Goal: Navigation & Orientation: Find specific page/section

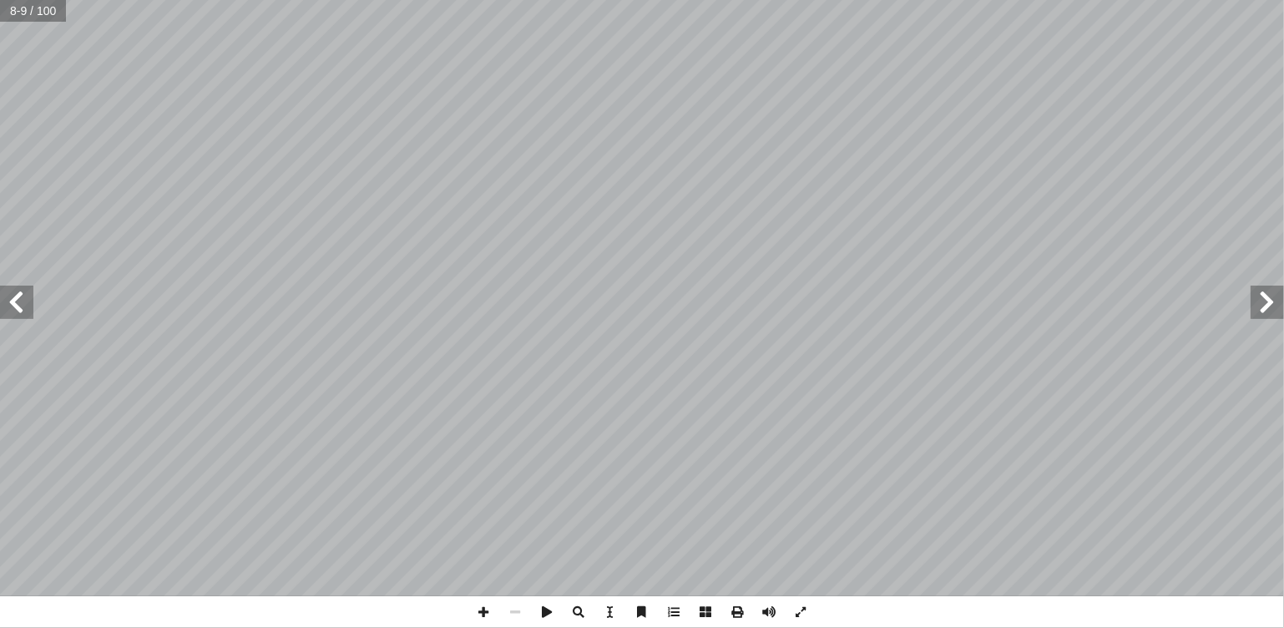
click at [27, 311] on span at bounding box center [16, 301] width 33 height 33
click at [769, 619] on span at bounding box center [769, 612] width 32 height 32
click at [20, 304] on span at bounding box center [16, 301] width 33 height 33
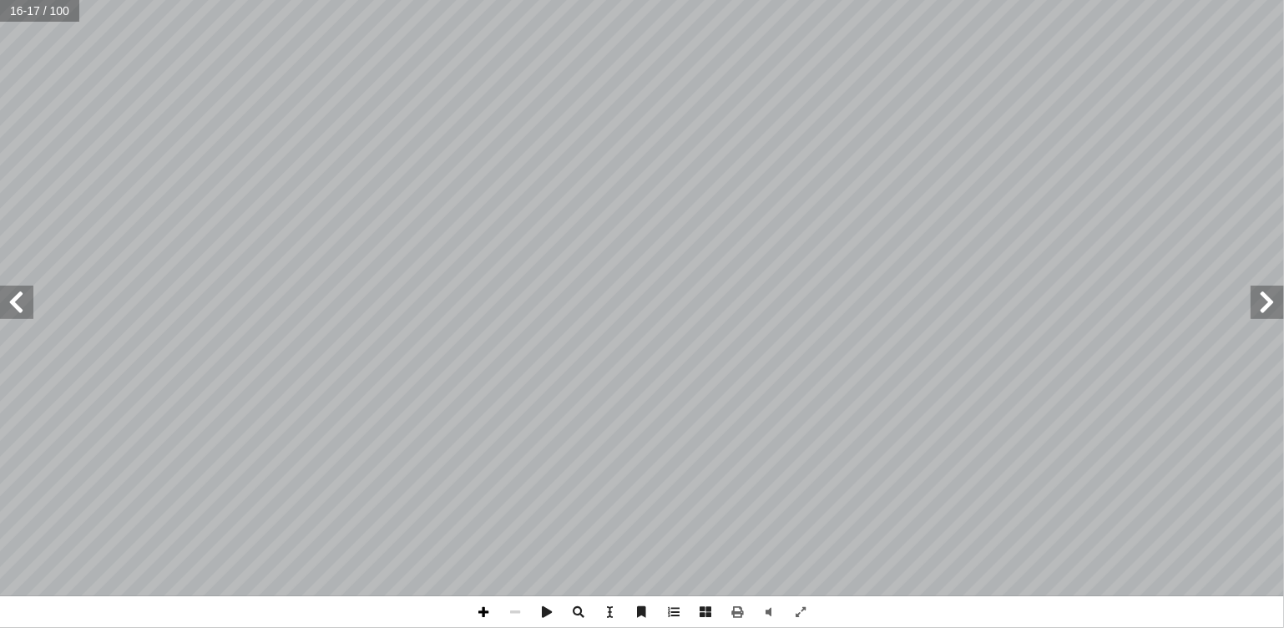
click at [485, 613] on span at bounding box center [483, 612] width 32 height 32
